Goal: Information Seeking & Learning: Learn about a topic

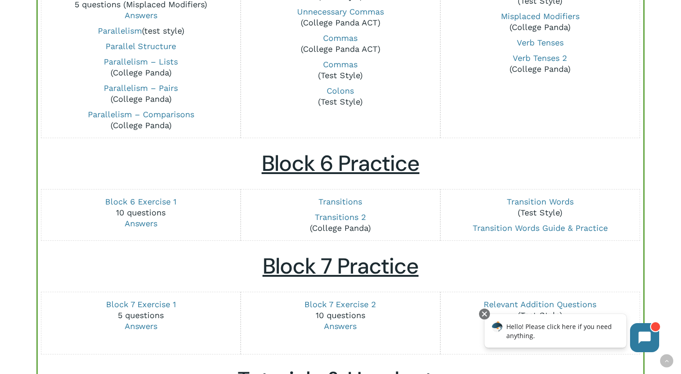
scroll to position [990, 0]
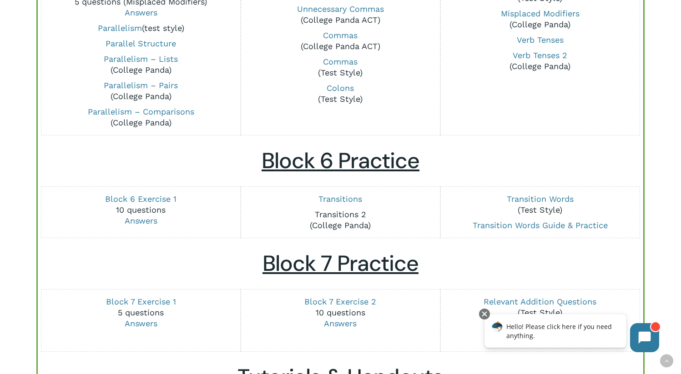
click at [363, 215] on link "Transitions 2" at bounding box center [340, 215] width 51 height 10
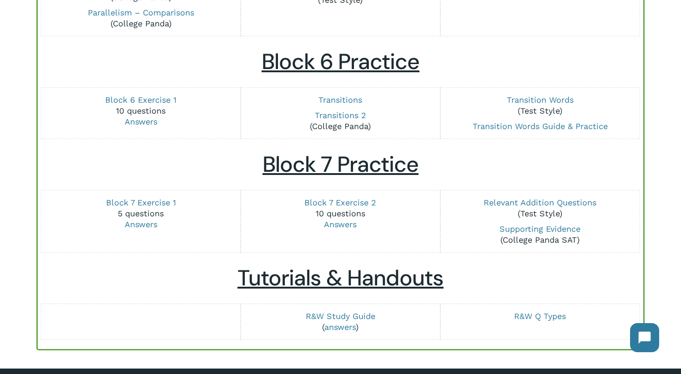
scroll to position [1256, 0]
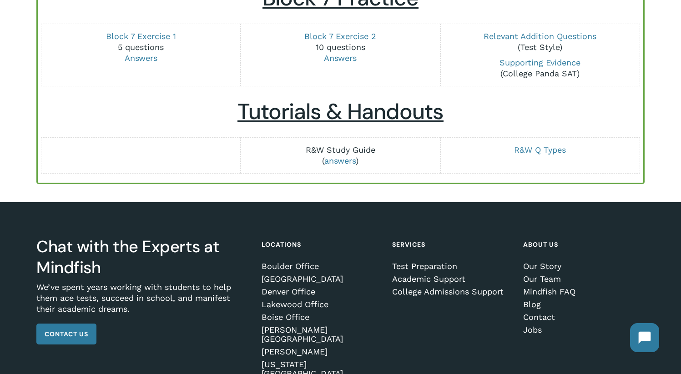
click at [358, 152] on link "R&W Study Guide" at bounding box center [341, 150] width 70 height 10
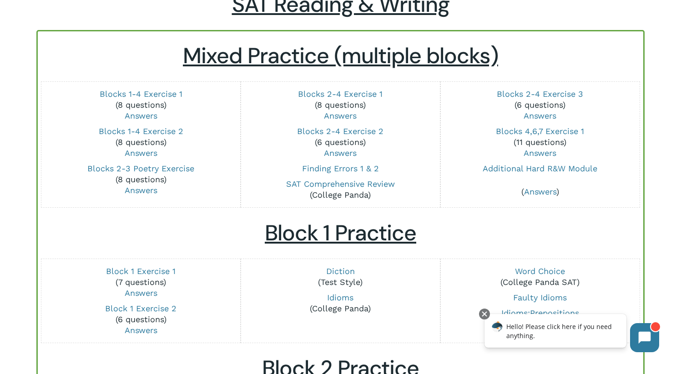
scroll to position [73, 0]
click at [537, 171] on link "Additional Hard R&W Module" at bounding box center [539, 169] width 115 height 10
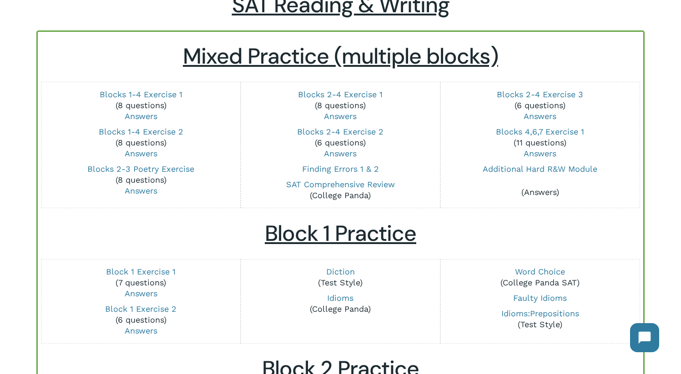
click at [539, 191] on link "Answers" at bounding box center [540, 192] width 32 height 10
